Goal: Navigation & Orientation: Find specific page/section

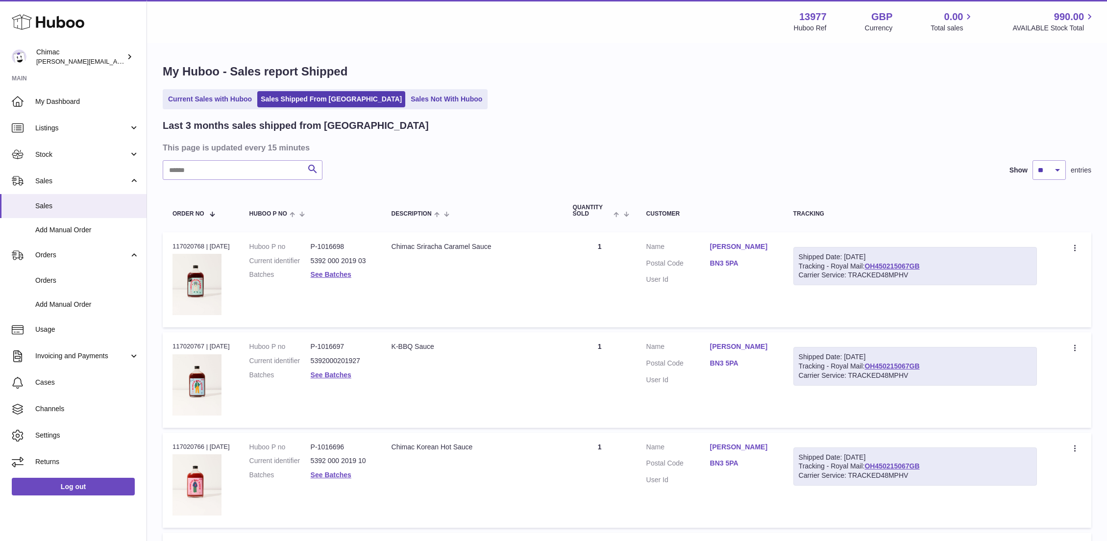
select select "**"
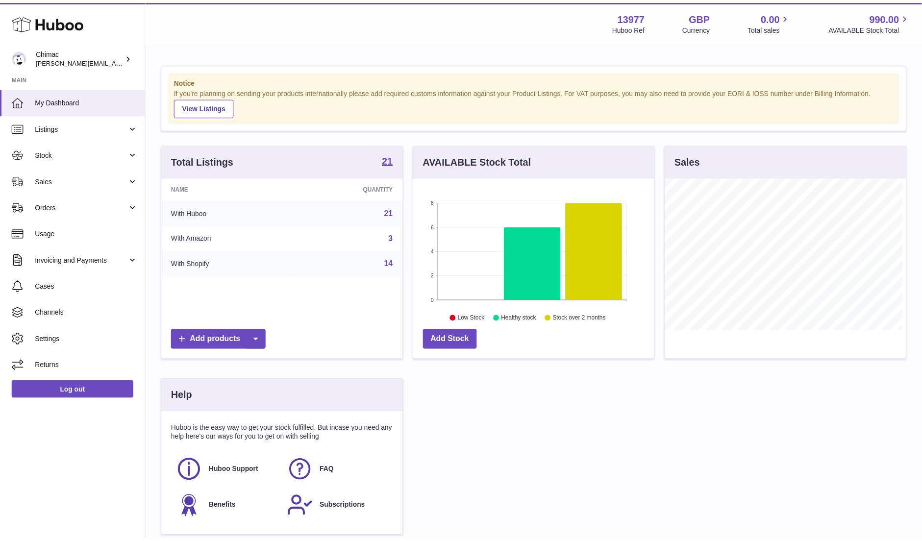
scroll to position [153, 244]
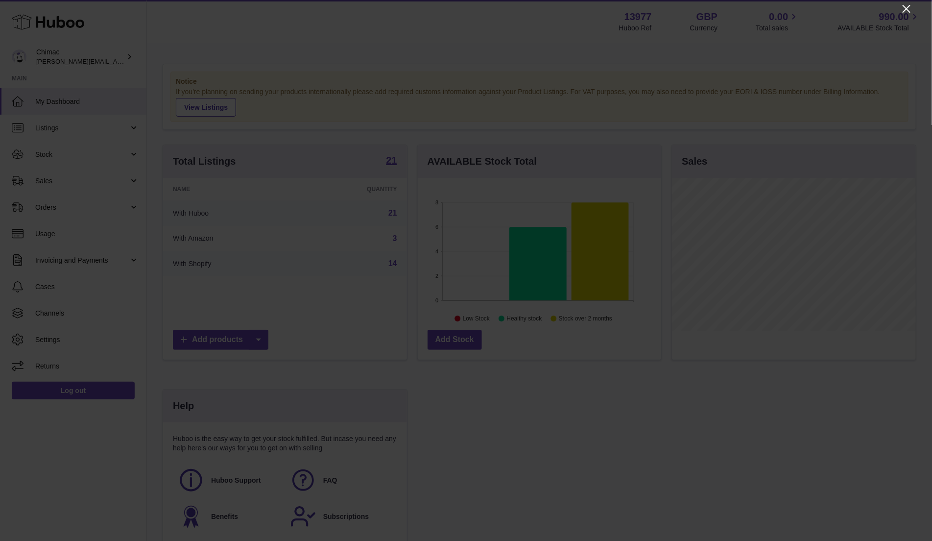
click at [905, 13] on icon "Close" at bounding box center [907, 9] width 12 height 12
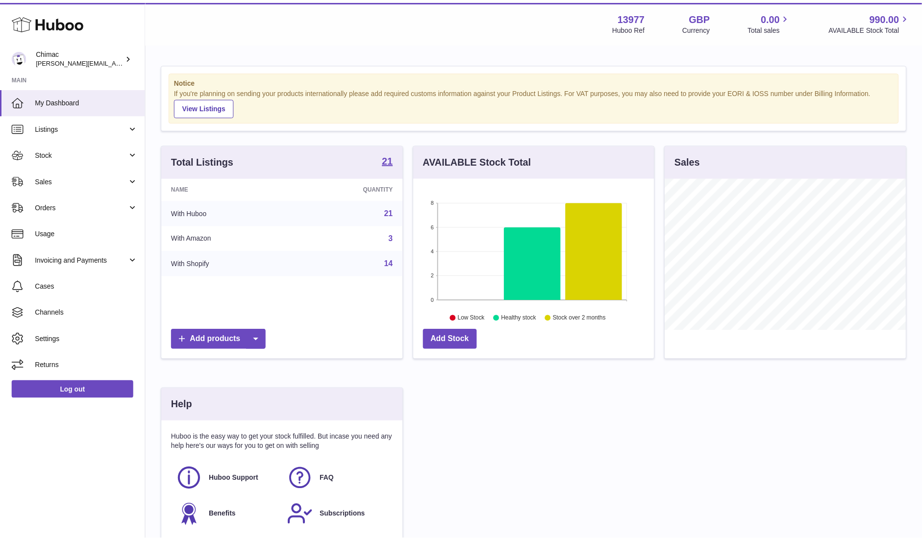
scroll to position [489846, 489758]
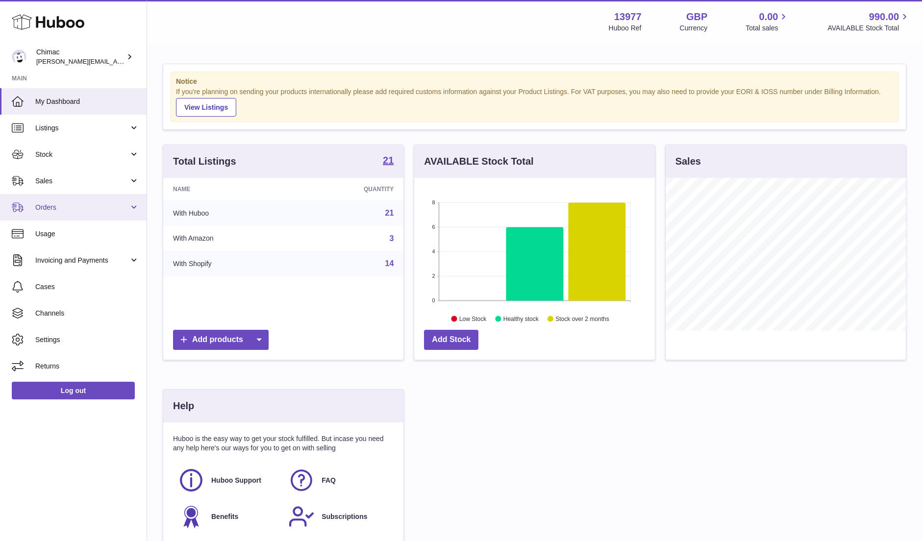
click at [68, 211] on span "Orders" at bounding box center [82, 207] width 94 height 9
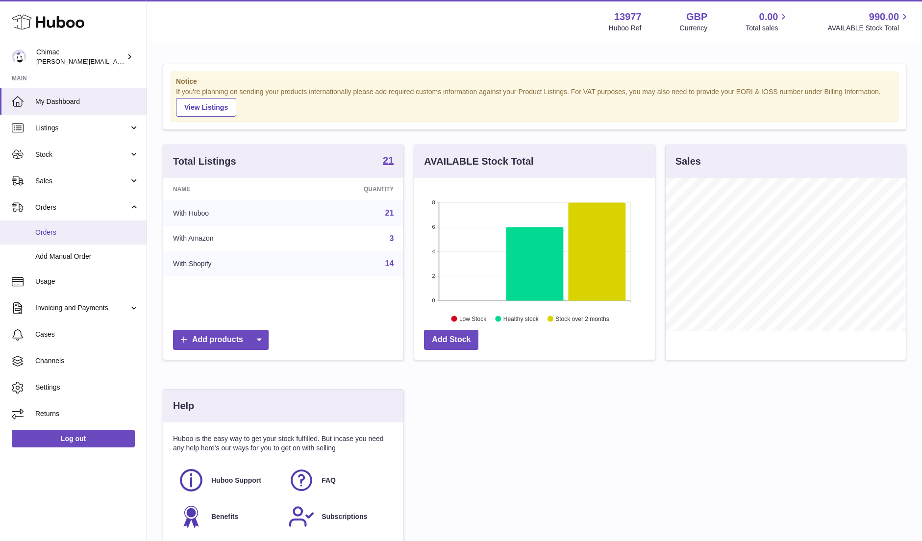
click at [69, 236] on span "Orders" at bounding box center [87, 232] width 104 height 9
